Goal: Browse casually: Explore the website without a specific task or goal

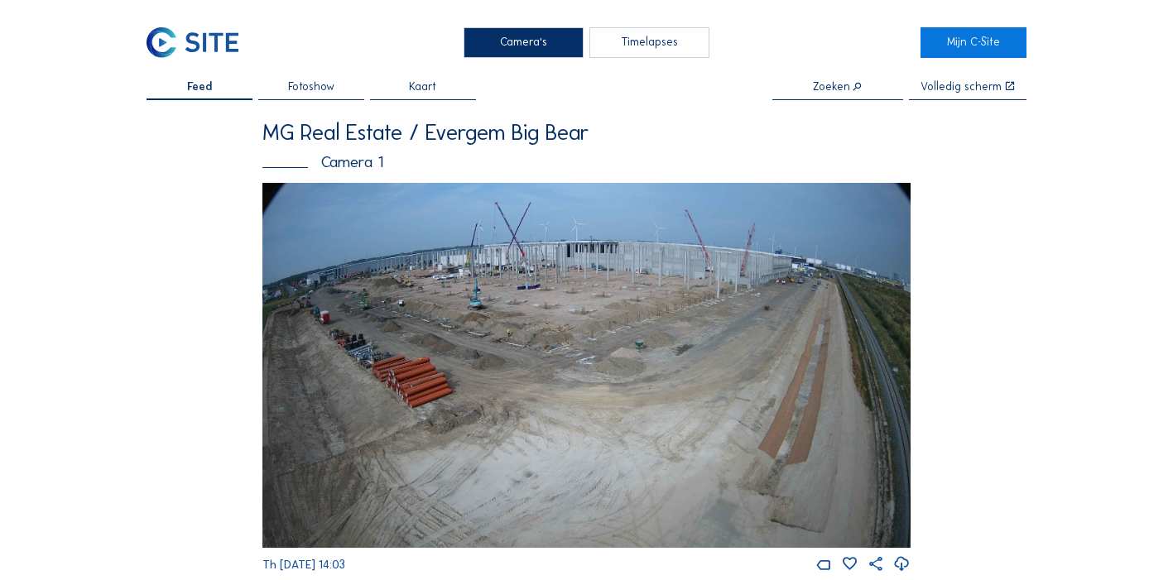
click at [707, 416] on img at bounding box center [586, 365] width 649 height 365
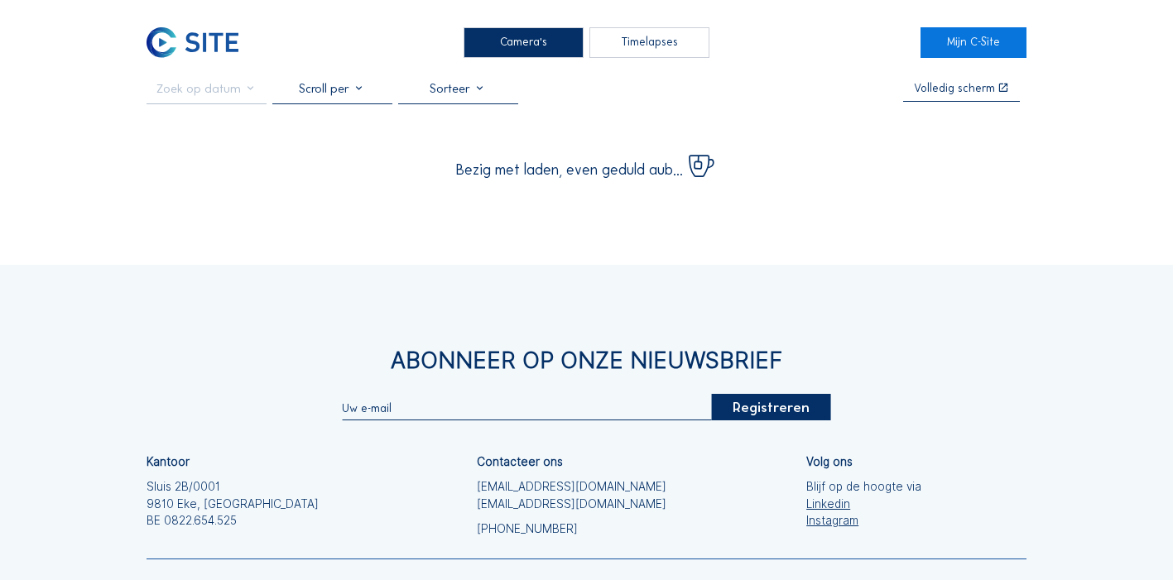
click at [774, 325] on div "Abonneer op onze nieuwsbrief Registreren Kantoor Sluis 2B/0001 [GEOGRAPHIC_DATA…" at bounding box center [586, 494] width 1173 height 459
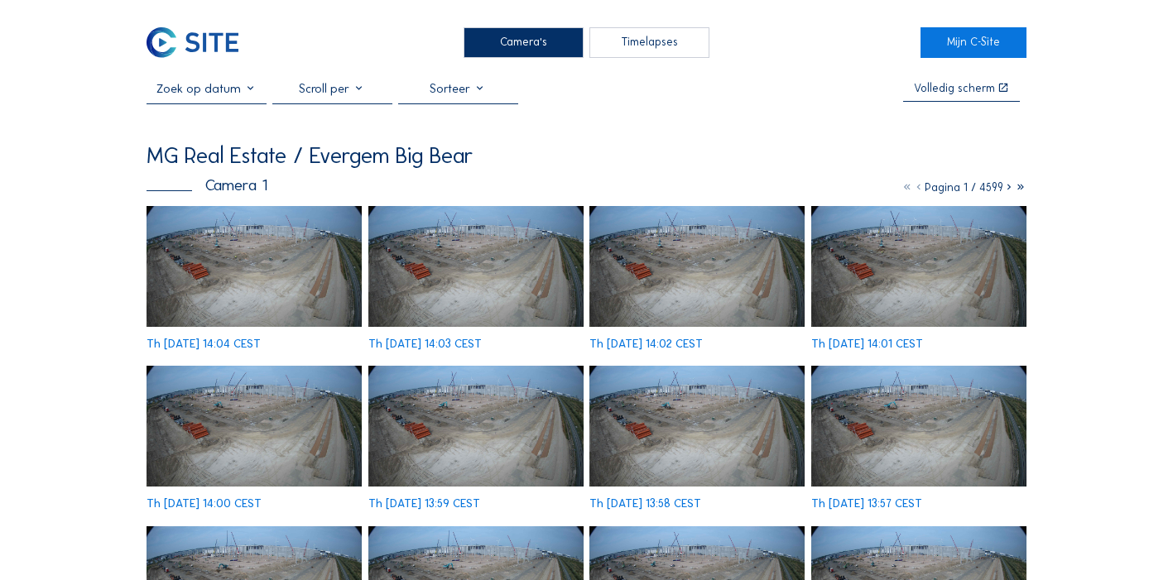
click at [211, 249] on img at bounding box center [253, 266] width 215 height 121
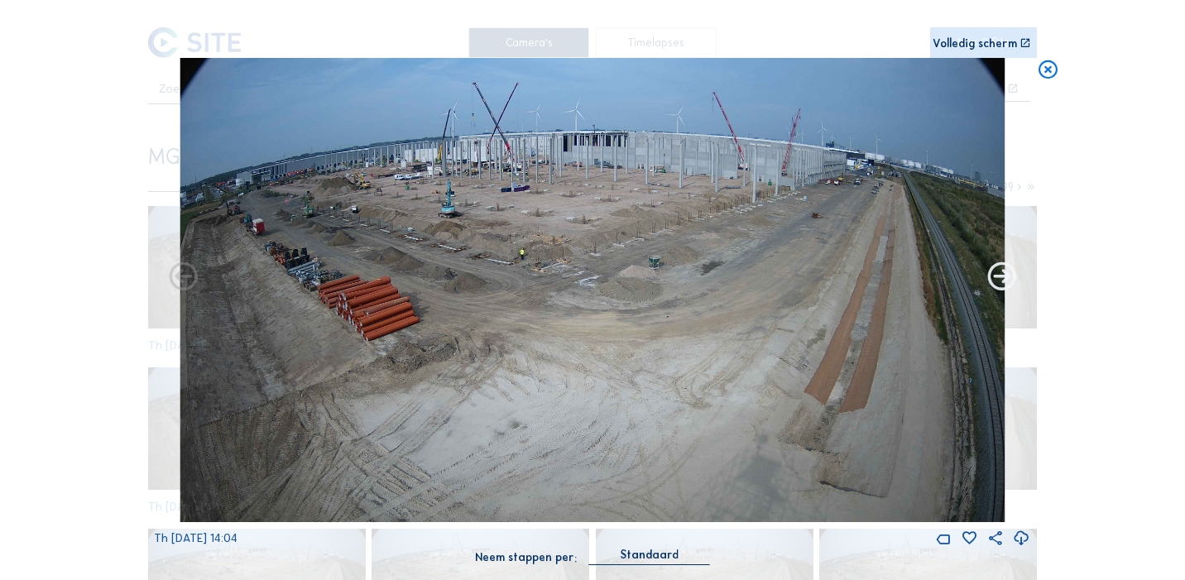
click at [992, 275] on icon at bounding box center [1002, 278] width 34 height 34
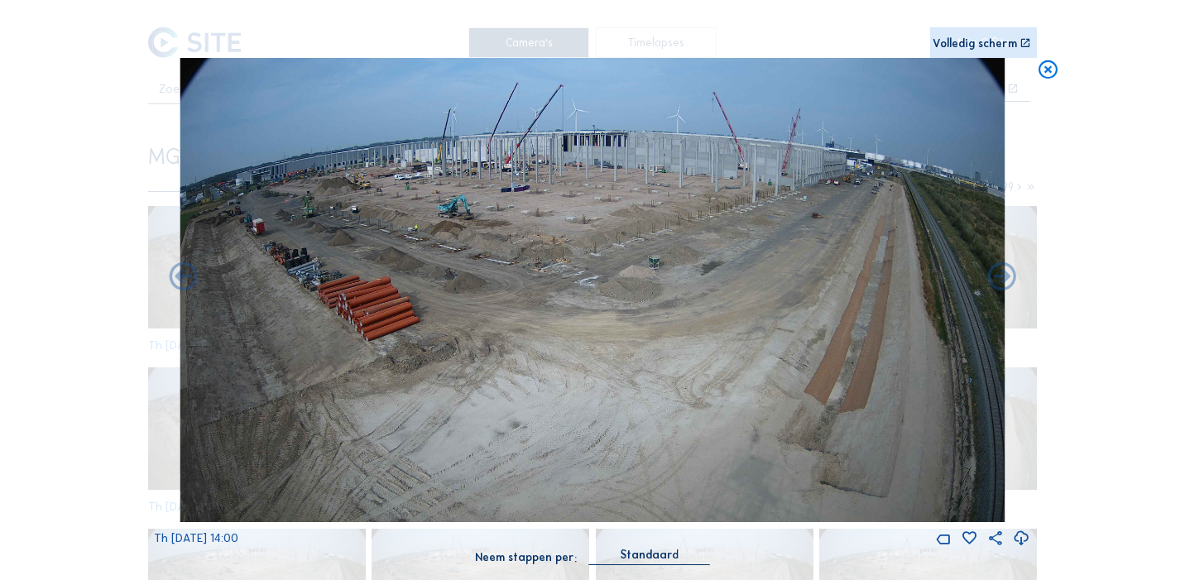
click at [992, 275] on icon at bounding box center [1002, 278] width 34 height 34
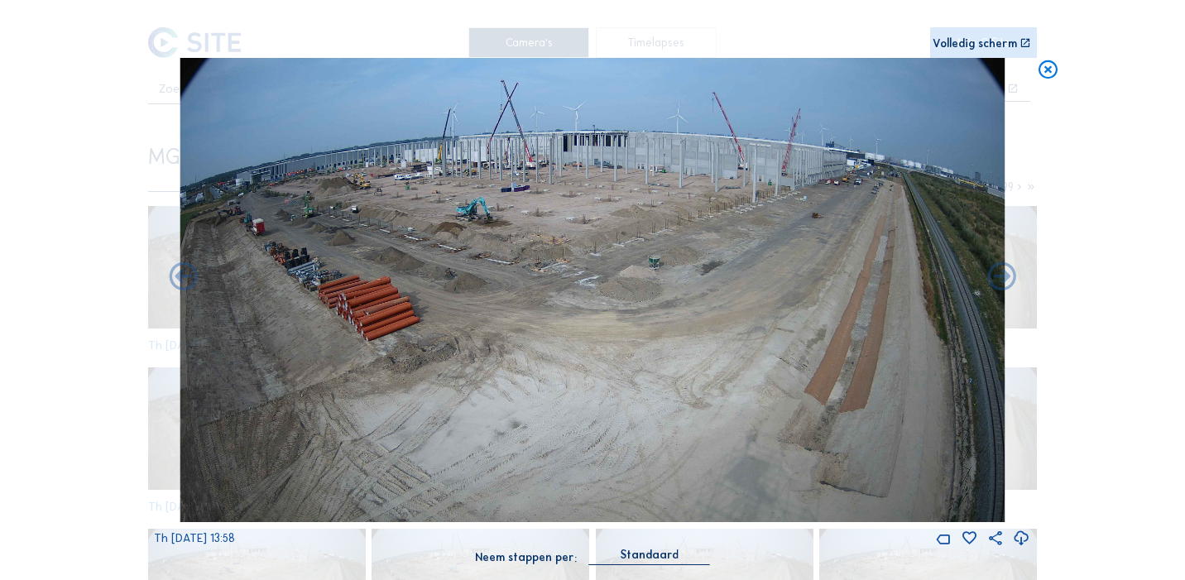
click at [992, 275] on icon at bounding box center [1002, 278] width 34 height 34
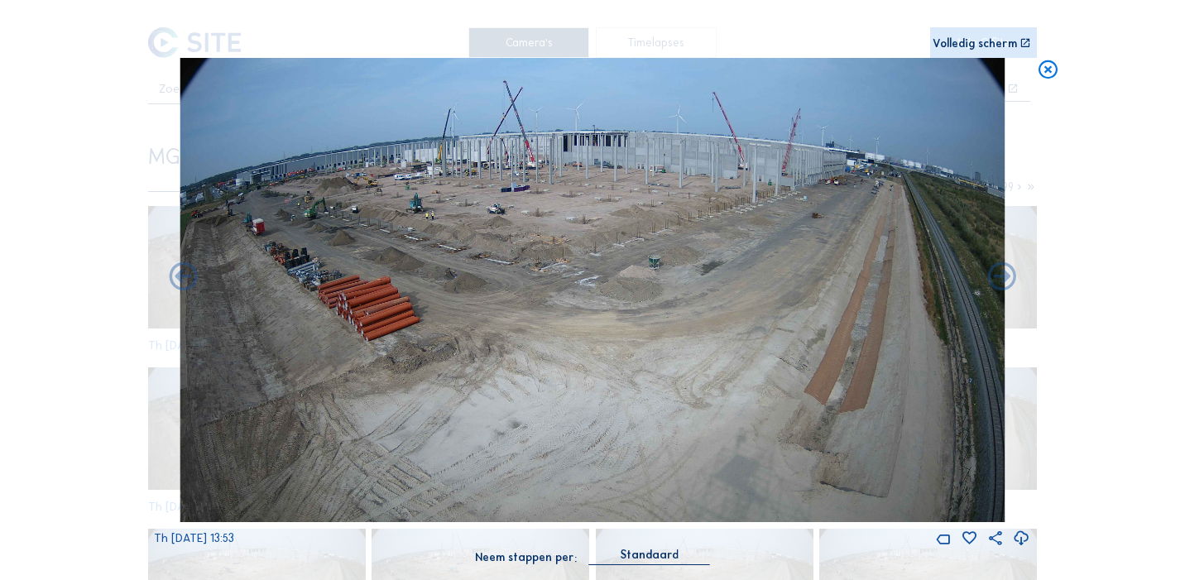
click at [992, 275] on icon at bounding box center [1002, 278] width 34 height 34
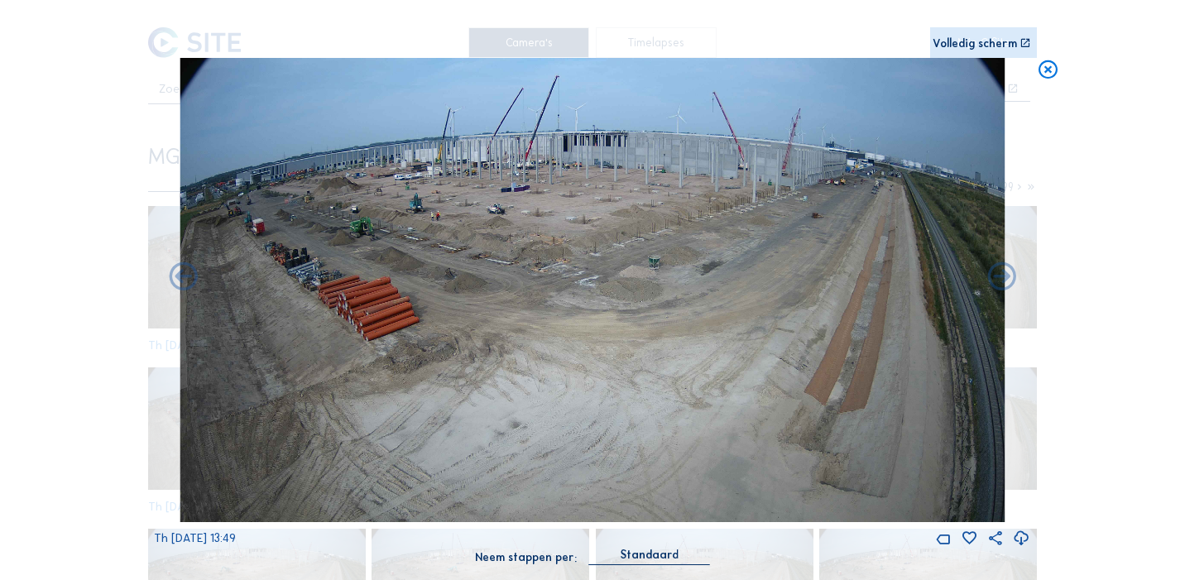
click at [992, 275] on icon at bounding box center [1002, 278] width 34 height 34
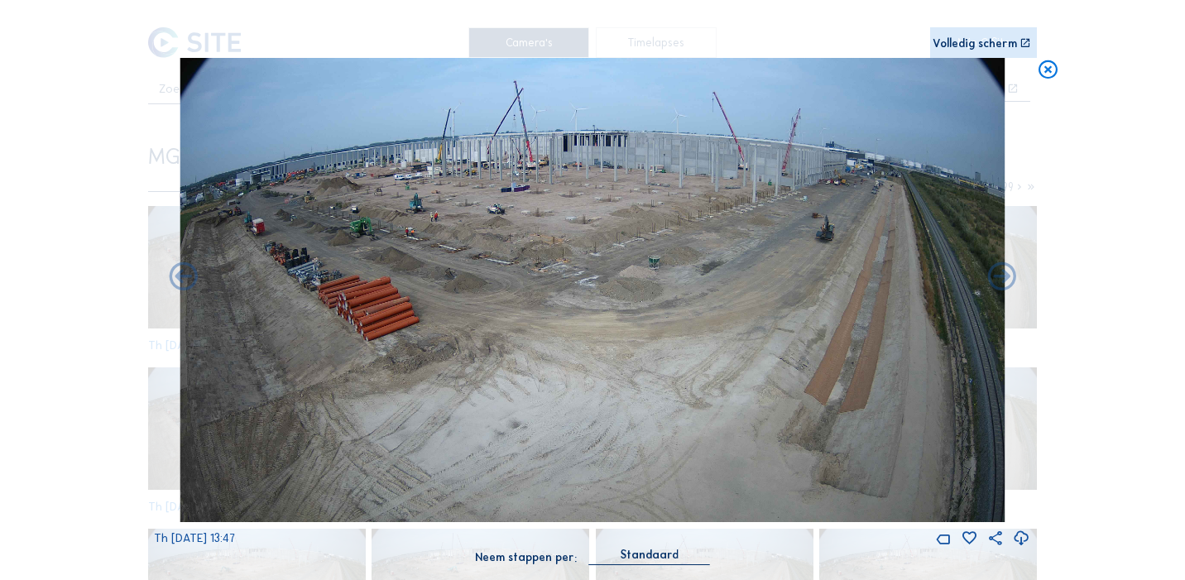
click at [992, 275] on icon at bounding box center [1002, 278] width 34 height 34
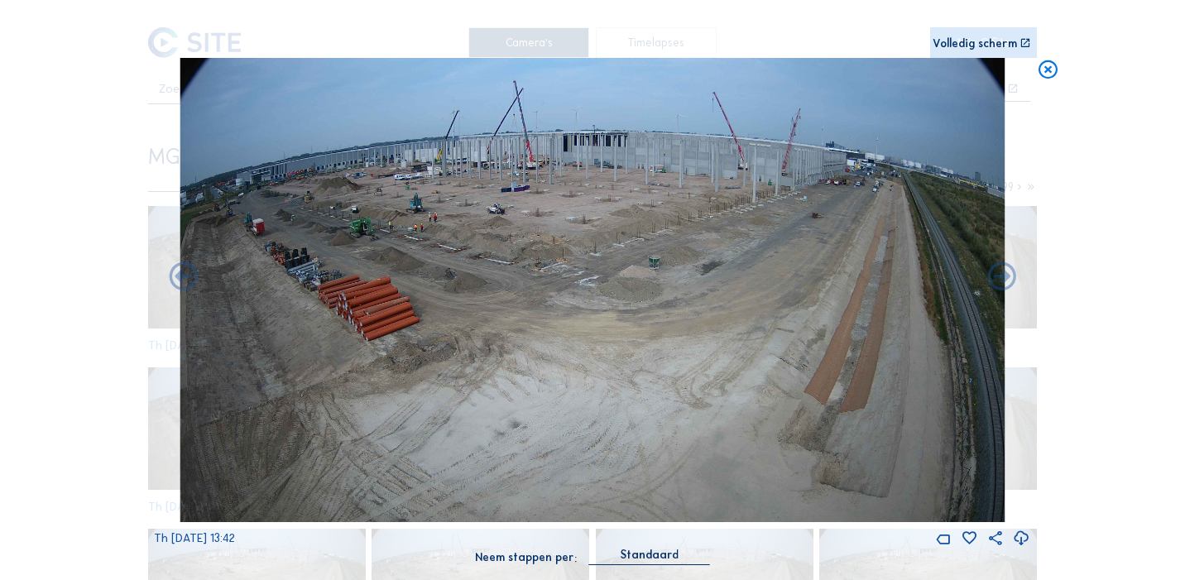
click at [992, 275] on icon at bounding box center [1002, 278] width 34 height 34
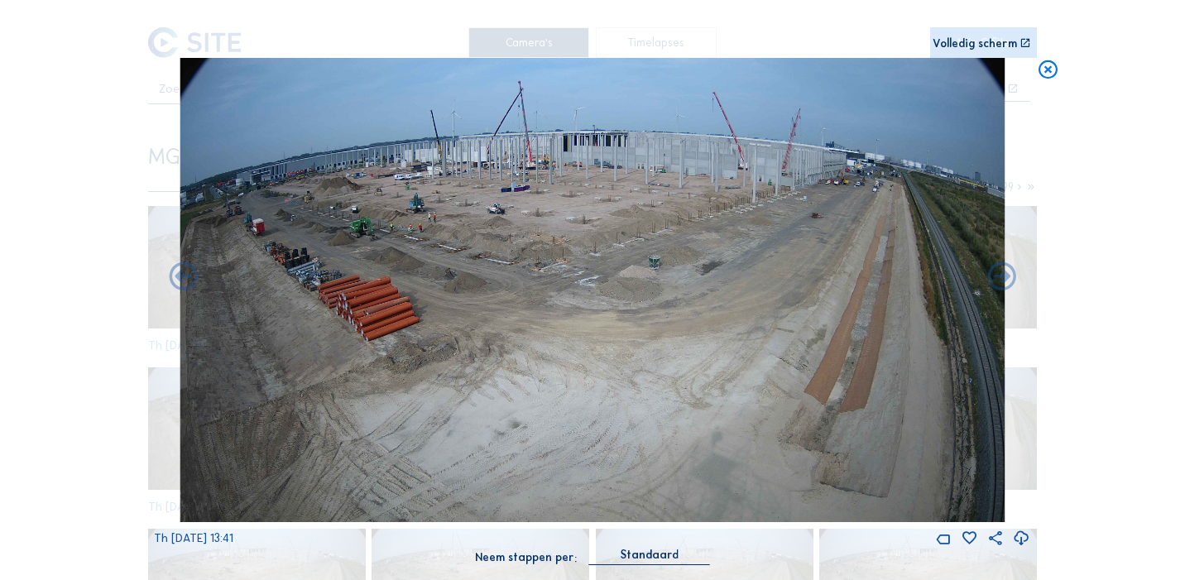
click at [992, 275] on icon at bounding box center [1002, 278] width 34 height 34
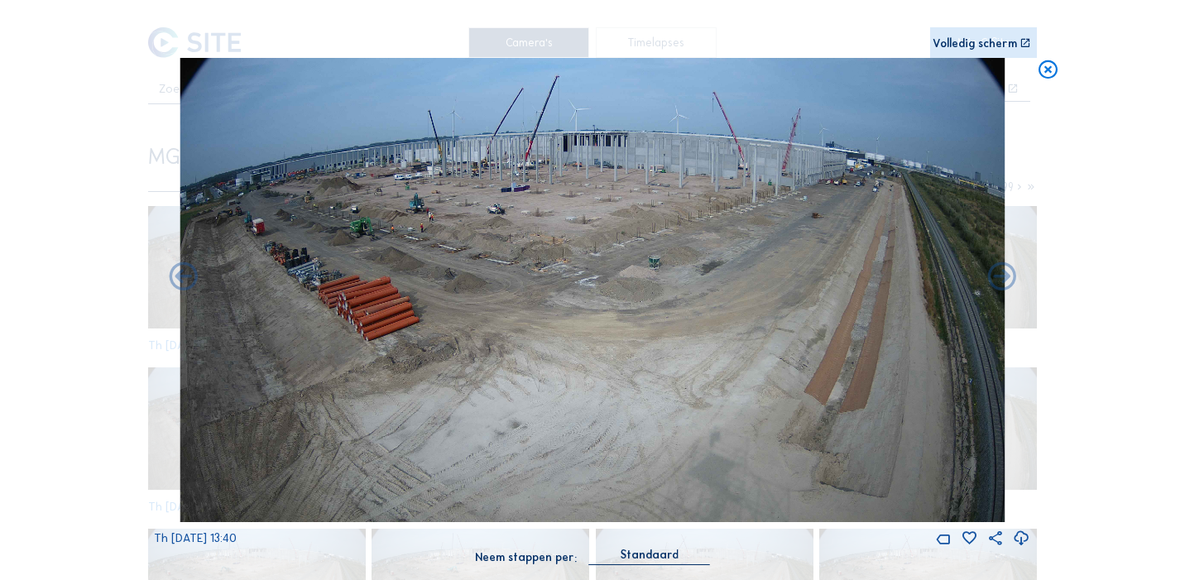
click at [992, 275] on icon at bounding box center [1002, 278] width 34 height 34
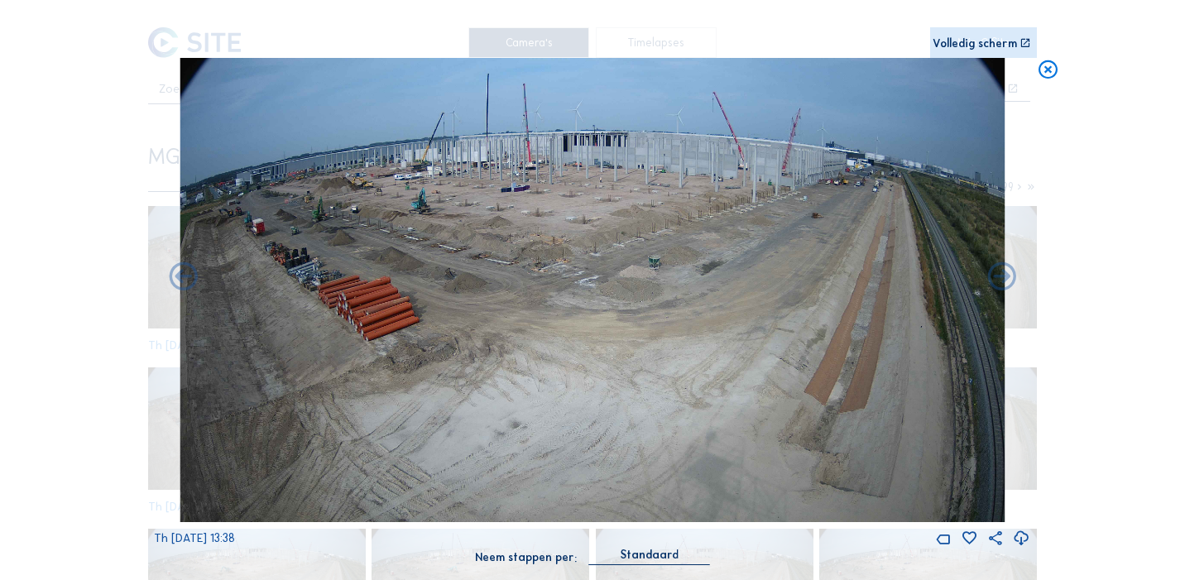
click at [992, 275] on icon at bounding box center [1002, 278] width 34 height 34
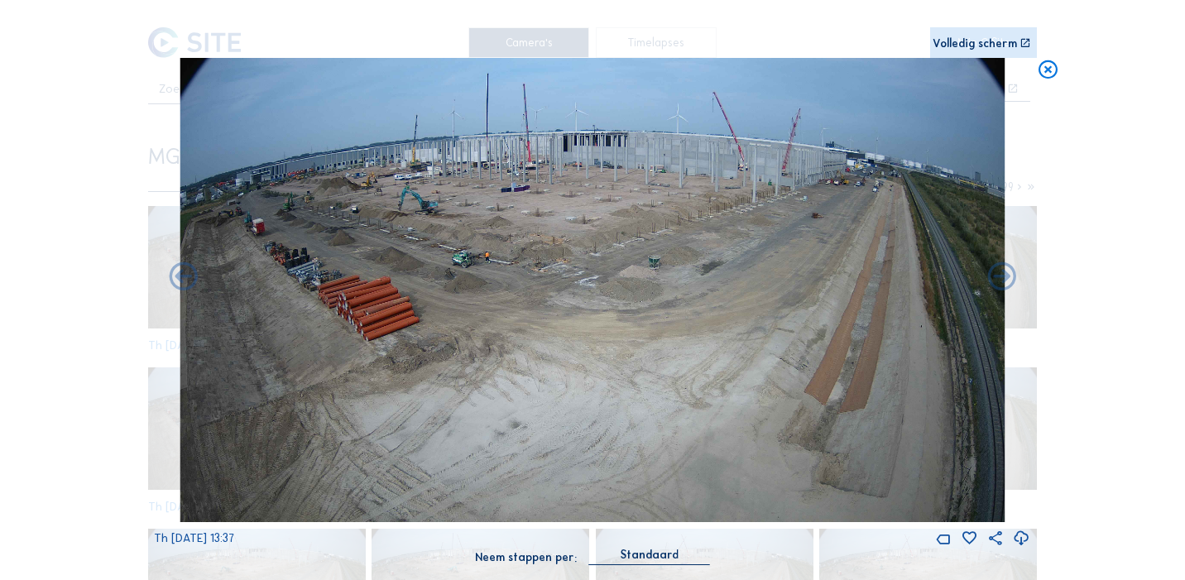
click at [992, 275] on icon at bounding box center [1002, 278] width 34 height 34
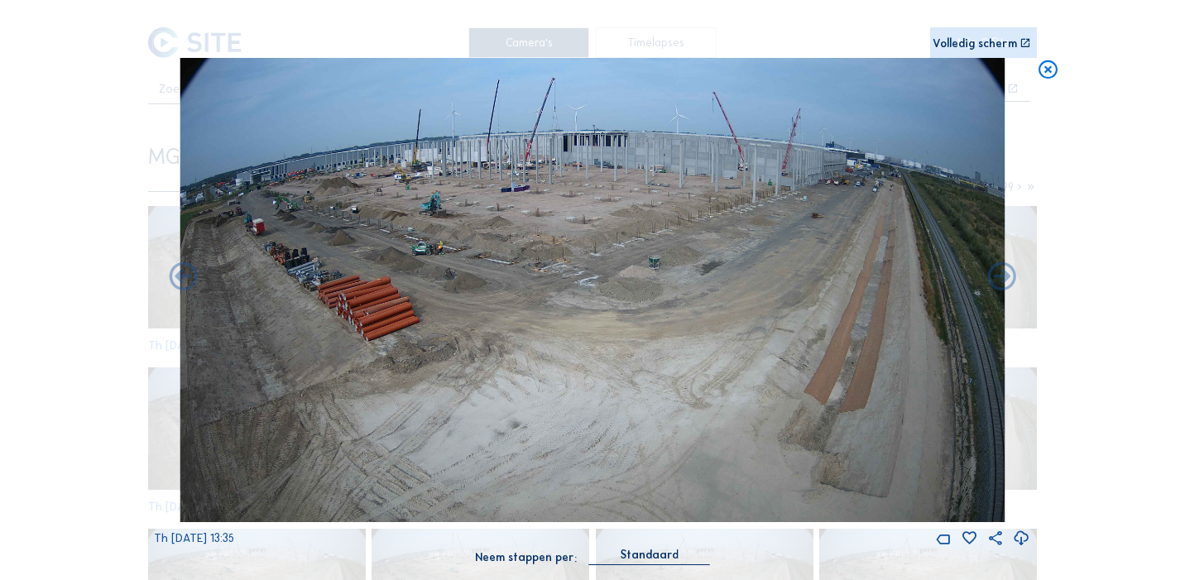
click at [992, 275] on icon at bounding box center [1002, 278] width 34 height 34
